Goal: Task Accomplishment & Management: Complete application form

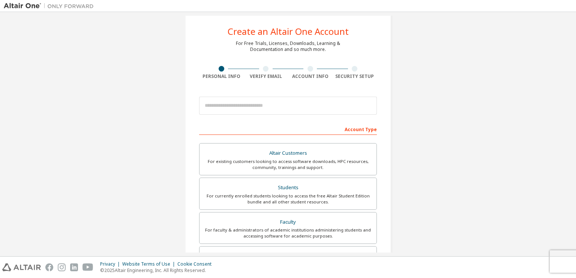
scroll to position [13, 0]
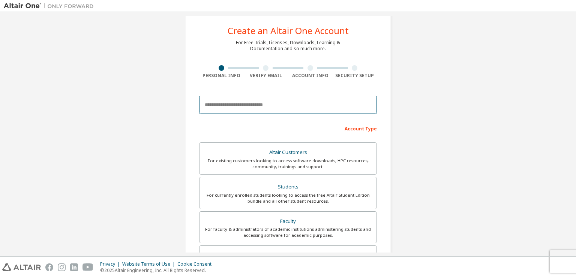
click at [272, 105] on input "email" at bounding box center [288, 105] width 178 height 18
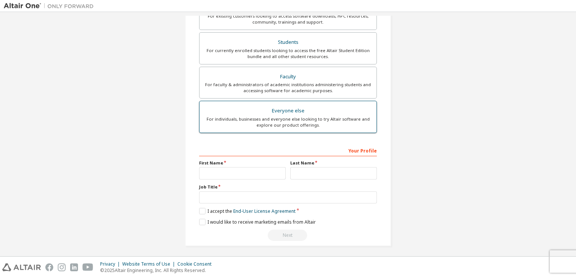
scroll to position [158, 0]
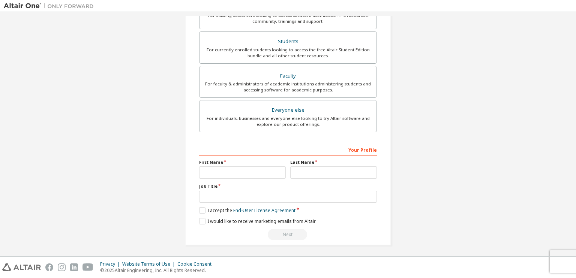
type input "**********"
click at [270, 172] on input "text" at bounding box center [242, 173] width 87 height 12
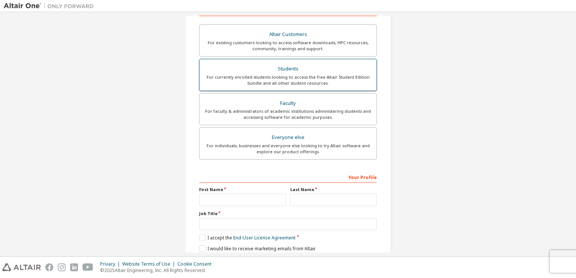
click at [287, 80] on div "For currently enrolled students looking to access the free Altair Student Editi…" at bounding box center [288, 80] width 168 height 12
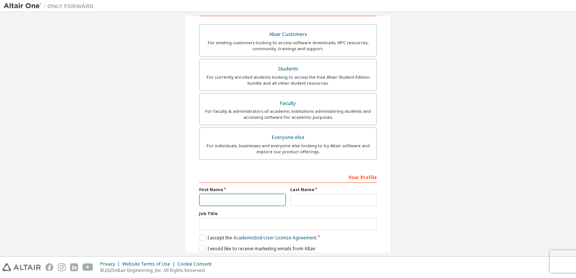
click at [231, 200] on input "text" at bounding box center [242, 200] width 87 height 12
type input "**********"
click at [336, 199] on input "text" at bounding box center [333, 200] width 87 height 12
type input "*"
click at [289, 222] on input "text" at bounding box center [288, 224] width 178 height 12
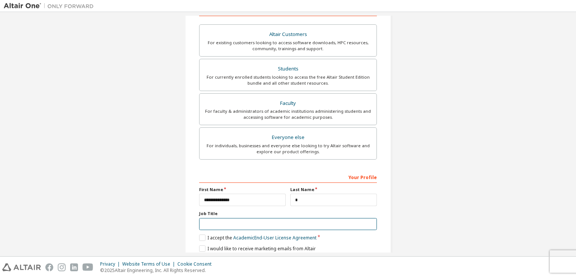
scroll to position [158, 0]
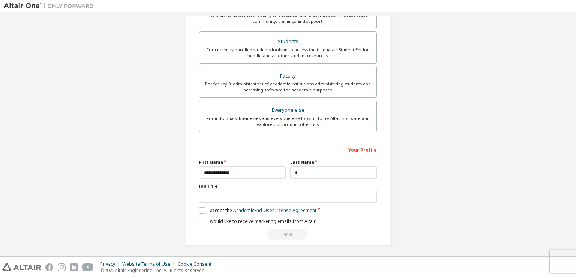
click at [202, 208] on label "I accept the Academic End-User License Agreement" at bounding box center [257, 211] width 117 height 6
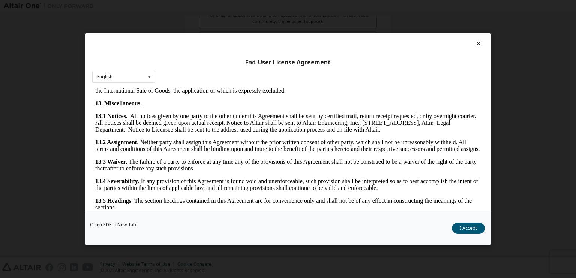
scroll to position [1252, 0]
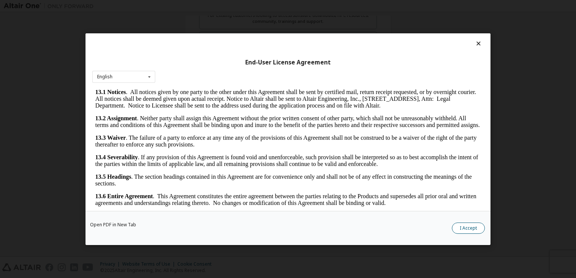
click at [475, 230] on button "I Accept" at bounding box center [468, 228] width 33 height 11
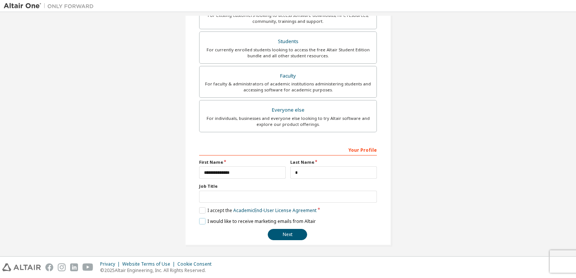
click at [204, 220] on label "I would like to receive marketing emails from Altair" at bounding box center [257, 221] width 117 height 6
click at [284, 229] on button "Next" at bounding box center [287, 234] width 39 height 11
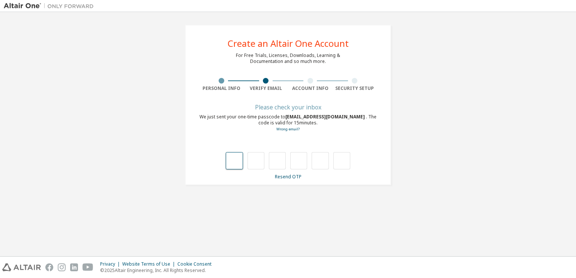
type input "*"
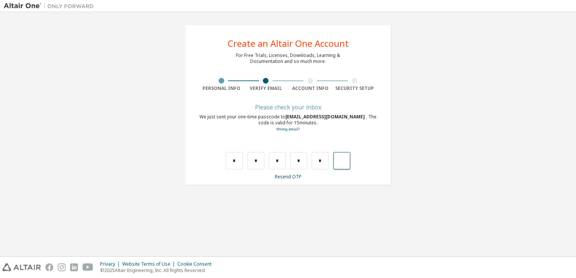
type input "*"
